Goal: Transaction & Acquisition: Book appointment/travel/reservation

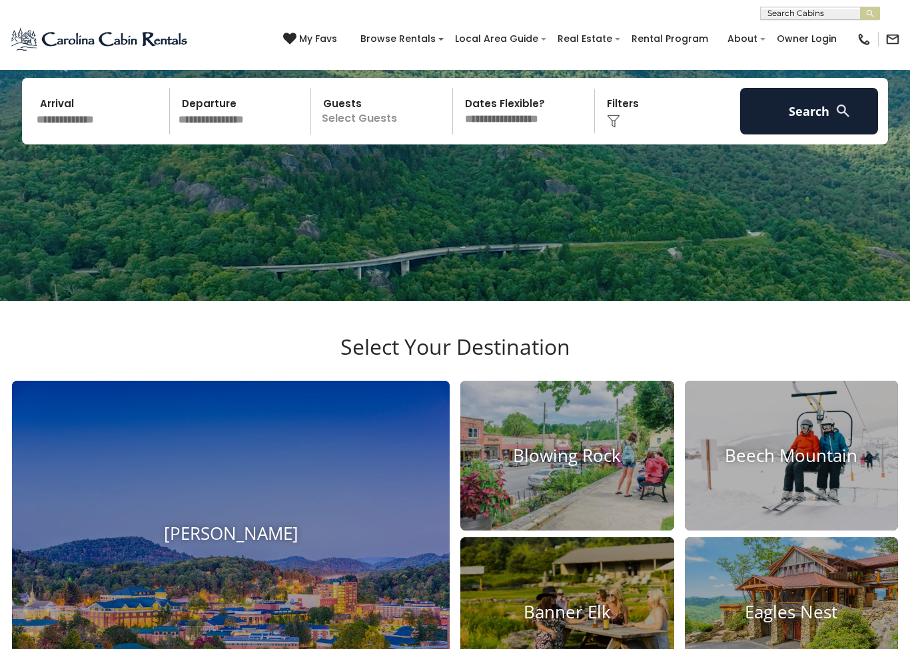
scroll to position [151, 0]
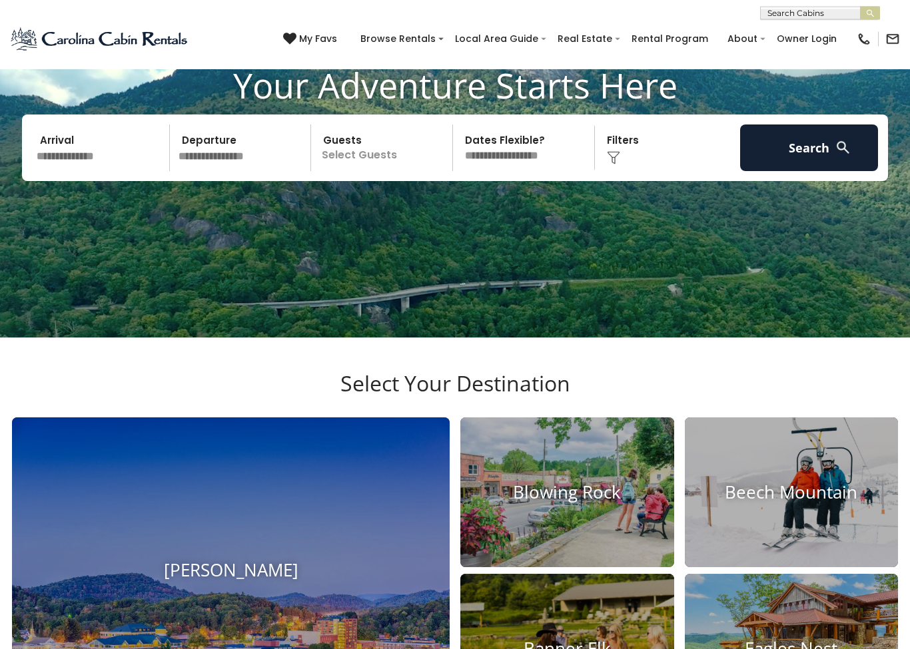
scroll to position [116, 0]
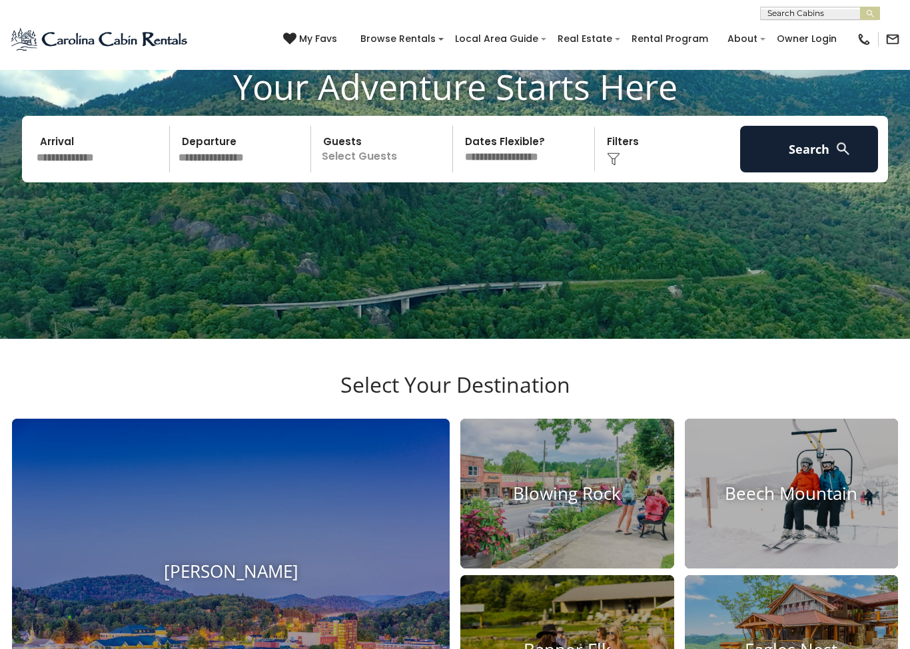
click at [111, 172] on input "text" at bounding box center [101, 149] width 138 height 47
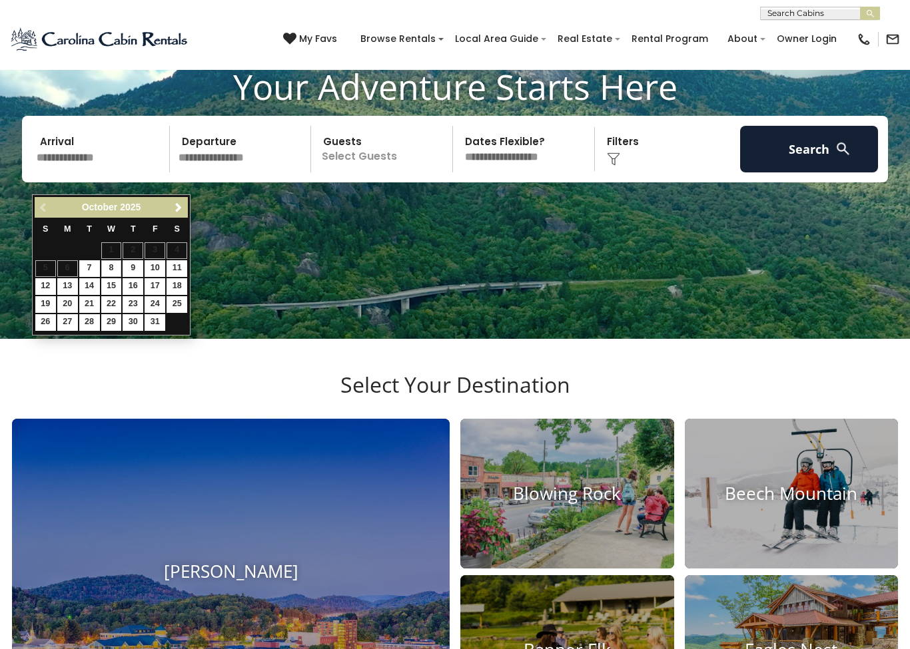
click at [119, 272] on link "8" at bounding box center [111, 268] width 21 height 17
type input "*******"
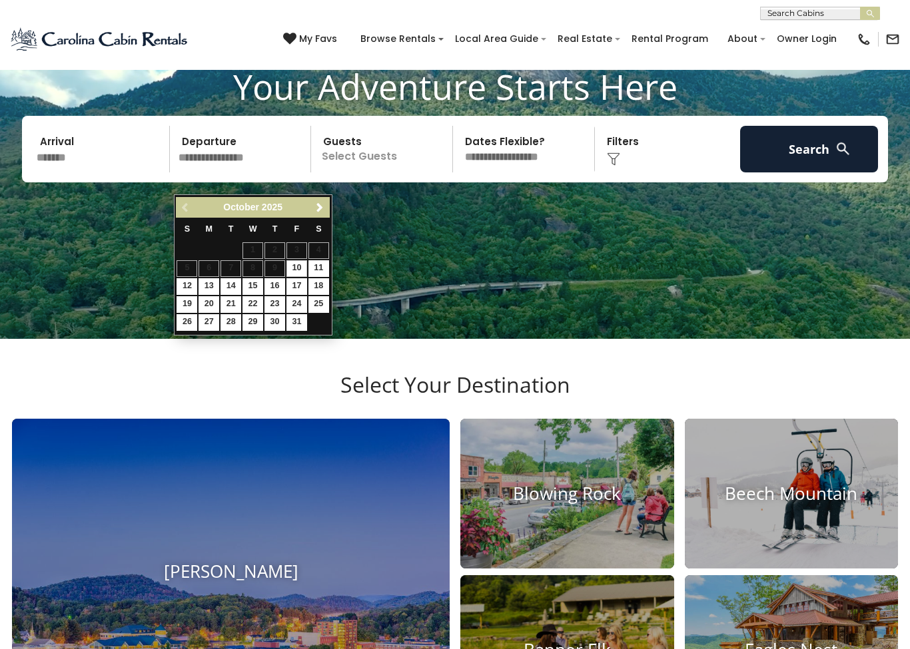
click at [195, 280] on link "12" at bounding box center [186, 286] width 21 height 17
type input "********"
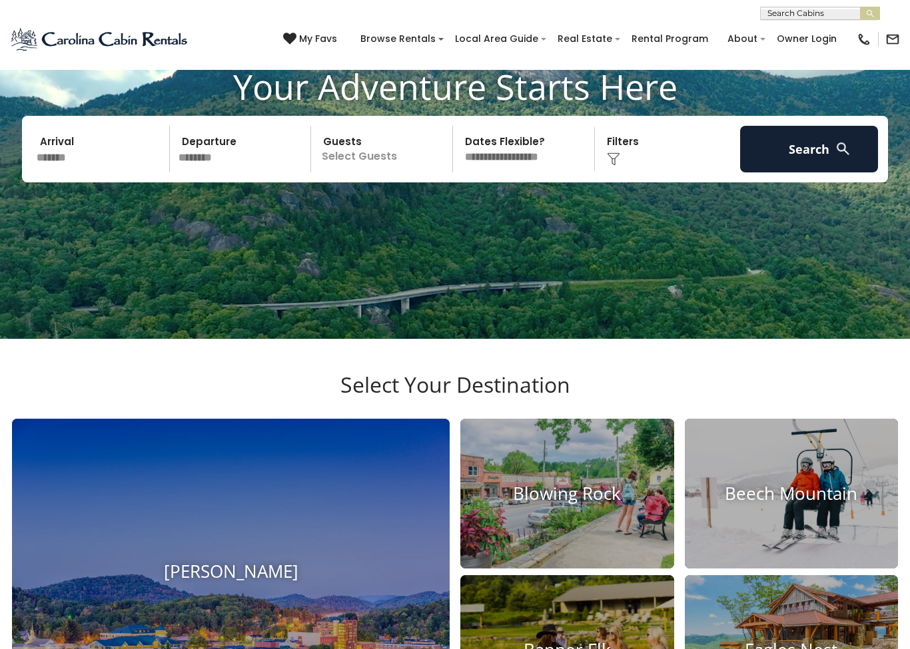
click at [409, 172] on p "Select Guests" at bounding box center [383, 149] width 137 height 47
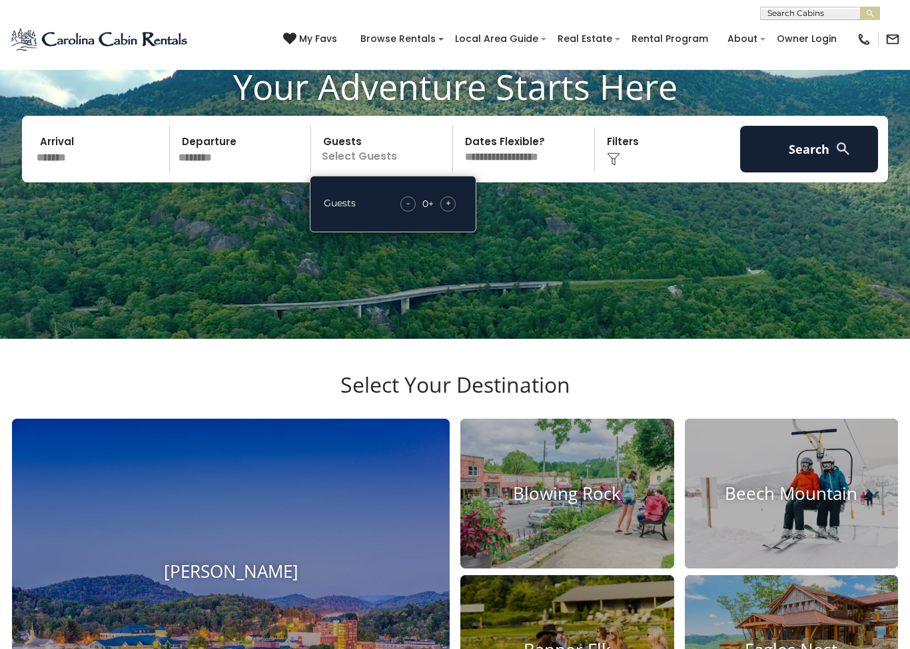
click at [451, 212] on div "+" at bounding box center [447, 203] width 15 height 15
click at [455, 212] on div "+" at bounding box center [447, 203] width 15 height 15
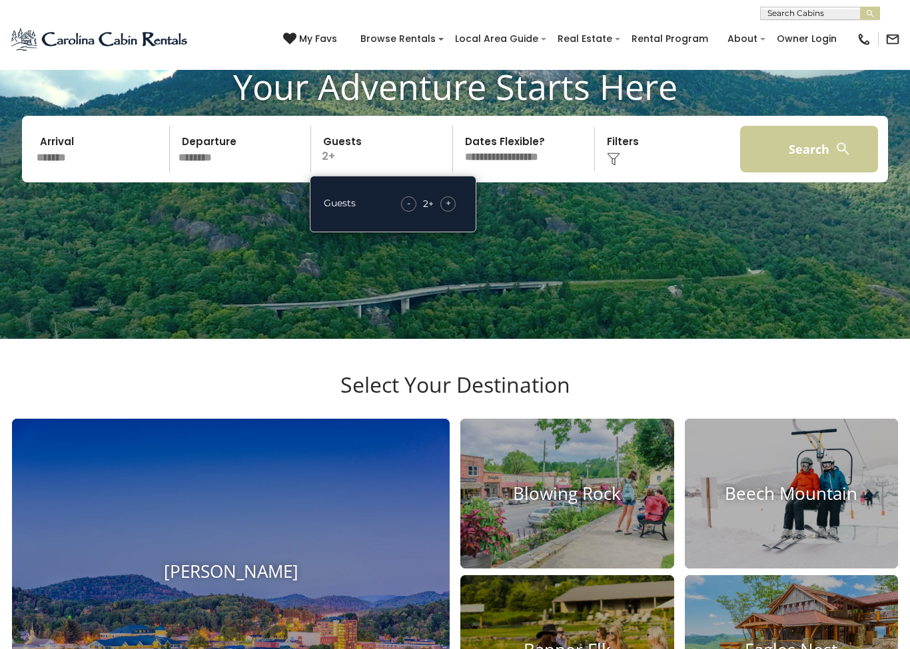
click at [812, 172] on button "Search" at bounding box center [809, 149] width 138 height 47
